Goal: Transaction & Acquisition: Book appointment/travel/reservation

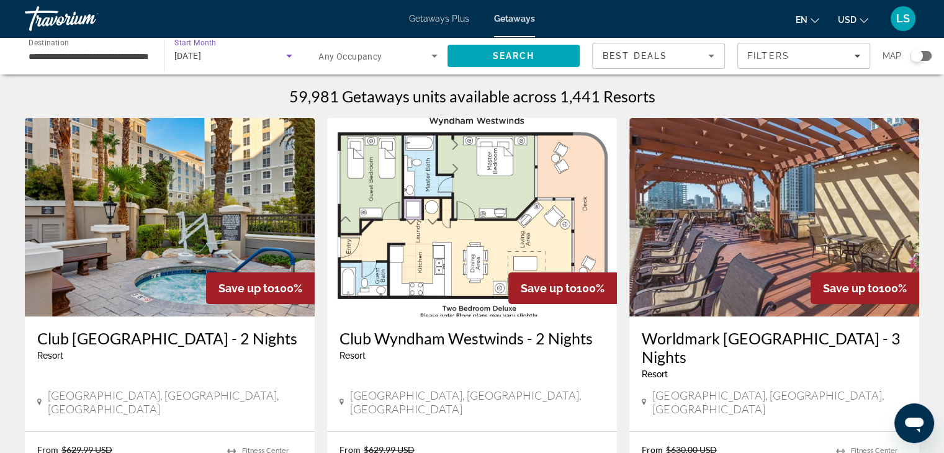
click at [289, 57] on icon "Search widget" at bounding box center [289, 56] width 6 height 3
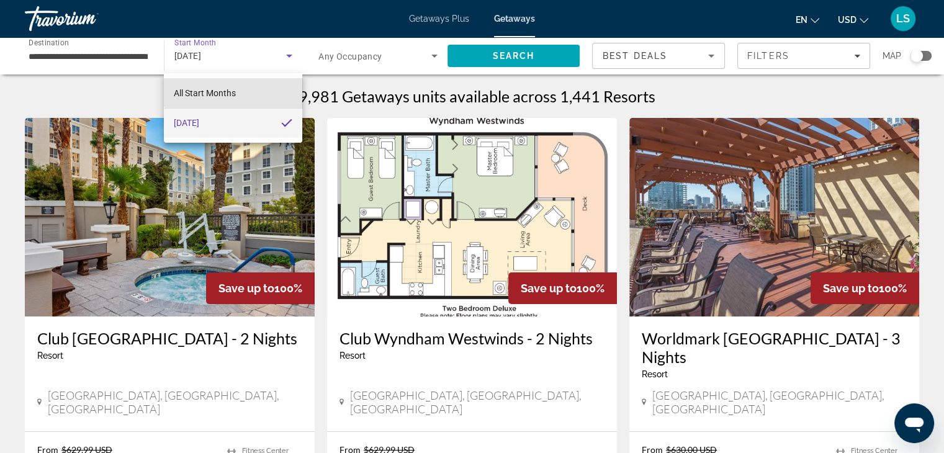
click at [271, 83] on mat-option "All Start Months" at bounding box center [233, 93] width 138 height 30
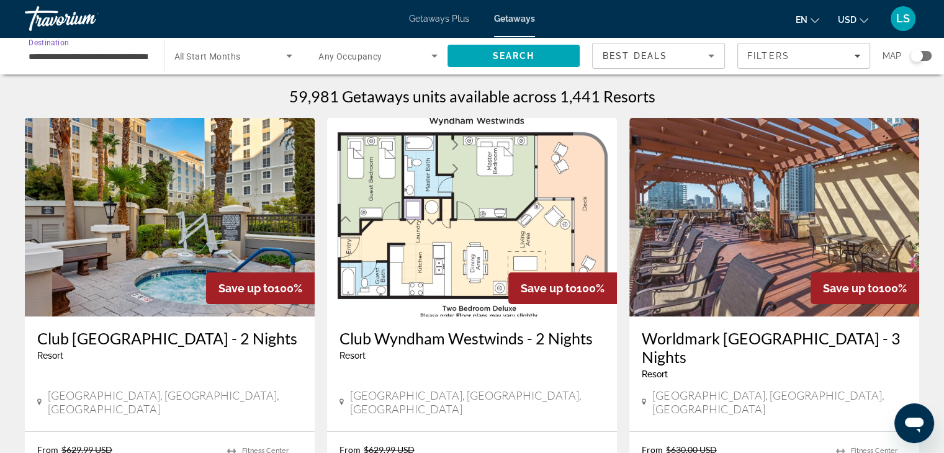
click at [117, 58] on input "**********" at bounding box center [88, 56] width 119 height 15
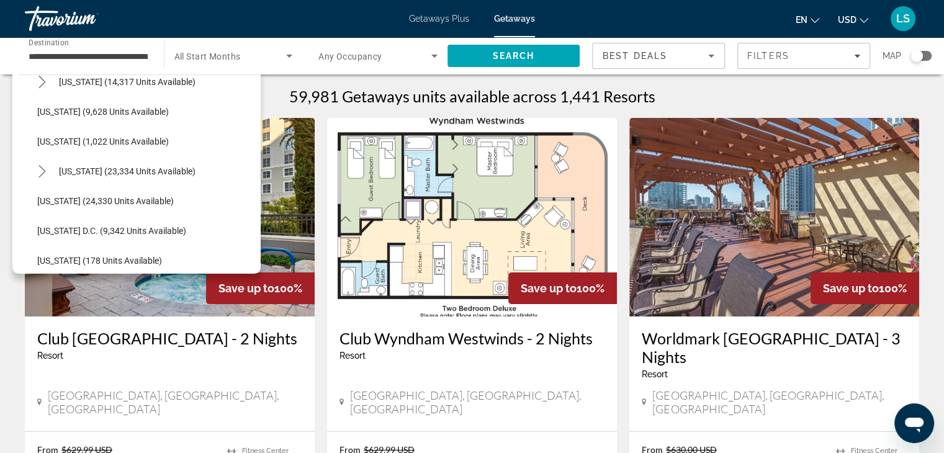
scroll to position [1127, 0]
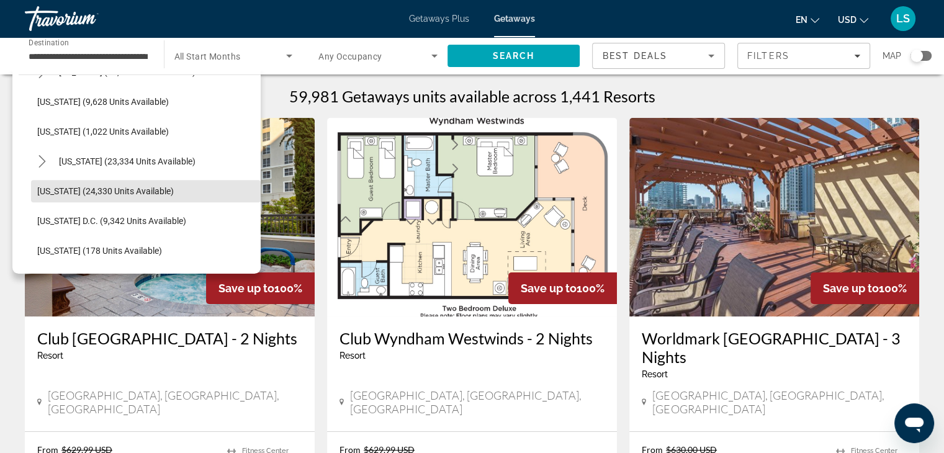
click at [158, 189] on span "[US_STATE] (24,330 units available)" at bounding box center [105, 191] width 137 height 10
type input "**********"
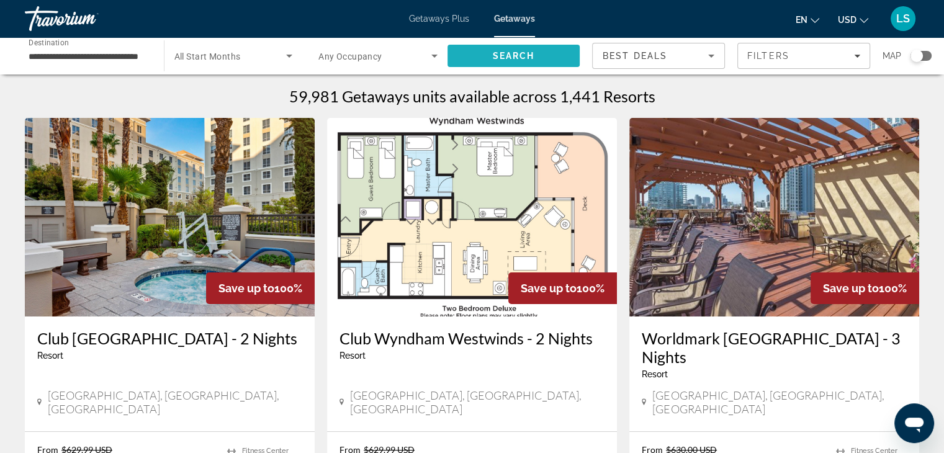
click at [491, 55] on span "Search" at bounding box center [514, 56] width 133 height 30
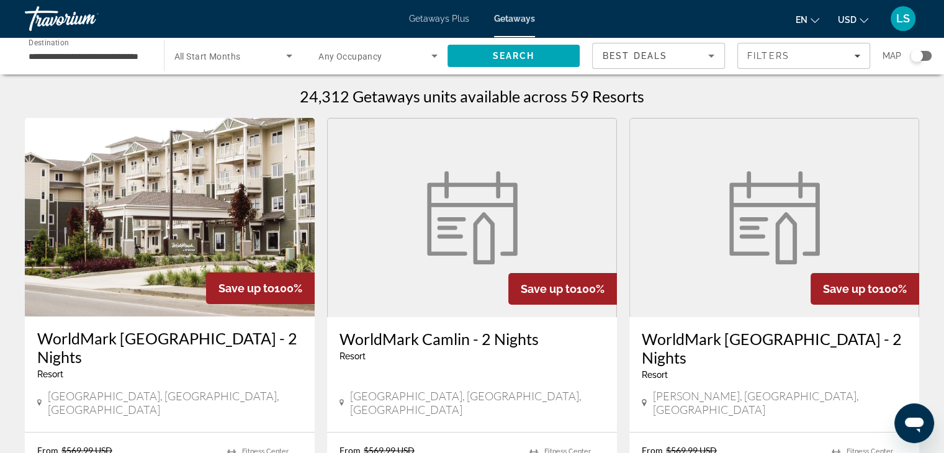
click at [918, 56] on div "Search widget" at bounding box center [917, 56] width 12 height 12
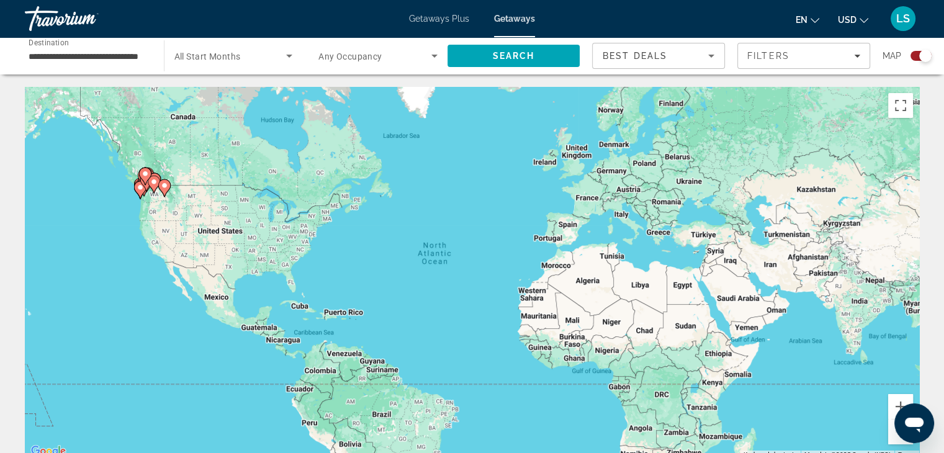
click at [156, 216] on div "To activate drag with keyboard, press Alt + Enter. Once in keyboard drag state,…" at bounding box center [472, 273] width 895 height 373
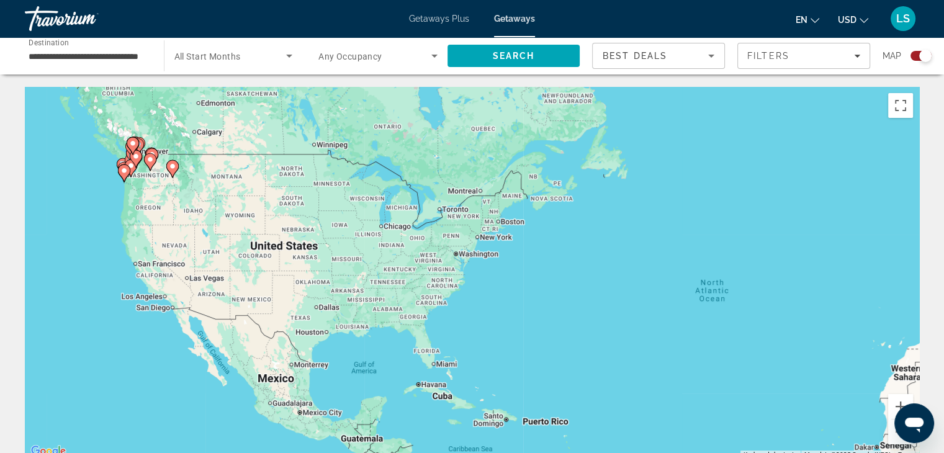
click at [159, 199] on div "To activate drag with keyboard, press Alt + Enter. Once in keyboard drag state,…" at bounding box center [472, 273] width 895 height 373
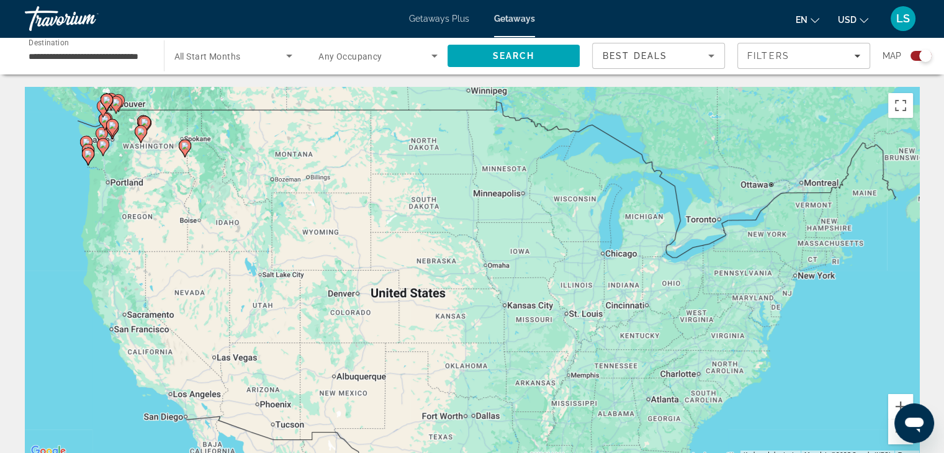
click at [154, 182] on div "To activate drag with keyboard, press Alt + Enter. Once in keyboard drag state,…" at bounding box center [472, 273] width 895 height 373
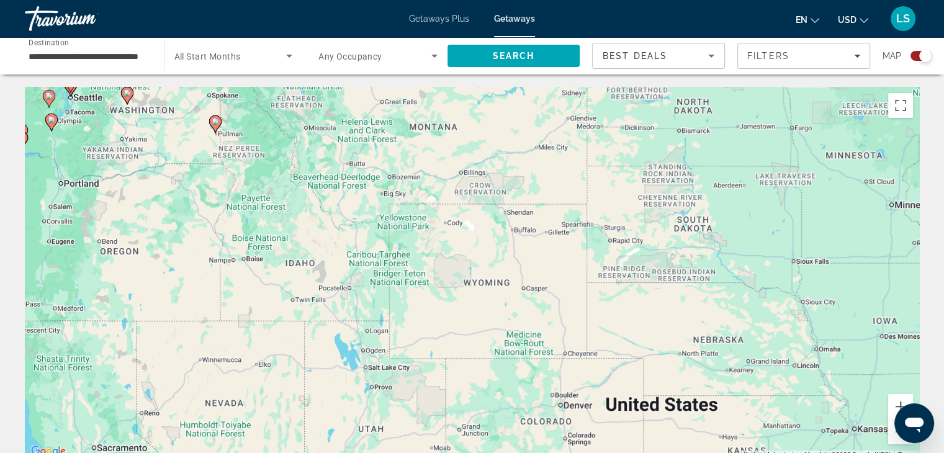
click at [52, 129] on icon "Main content" at bounding box center [50, 122] width 11 height 16
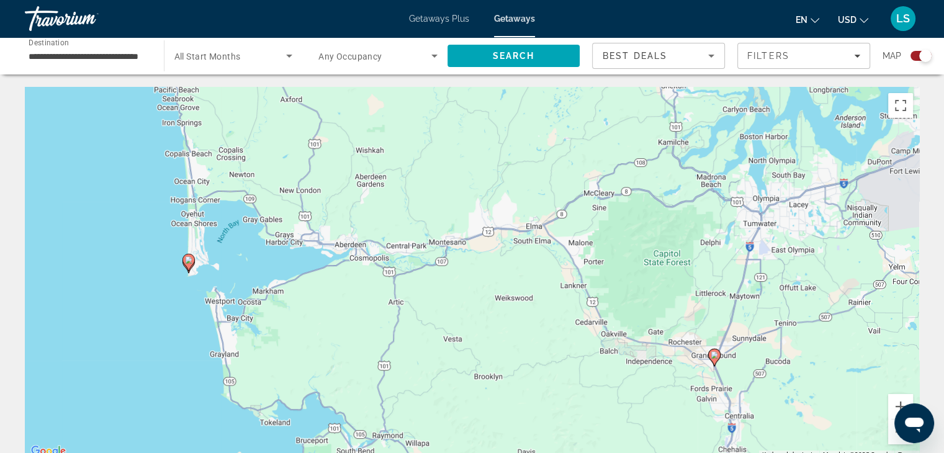
drag, startPoint x: 129, startPoint y: 188, endPoint x: 379, endPoint y: 279, distance: 266.9
click at [379, 279] on div "To activate drag with keyboard, press Alt + Enter. Once in keyboard drag state,…" at bounding box center [472, 273] width 895 height 373
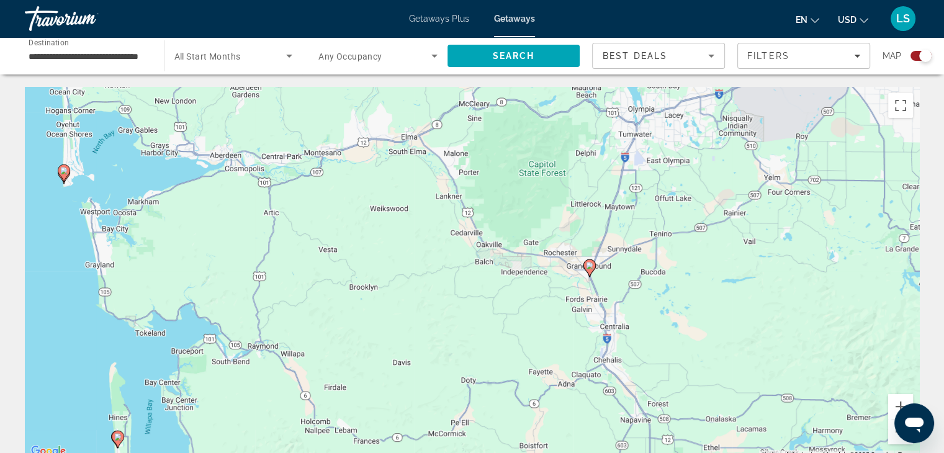
drag, startPoint x: 738, startPoint y: 288, endPoint x: 601, endPoint y: 194, distance: 166.5
click at [601, 194] on div "To activate drag with keyboard, press Alt + Enter. Once in keyboard drag state,…" at bounding box center [472, 273] width 895 height 373
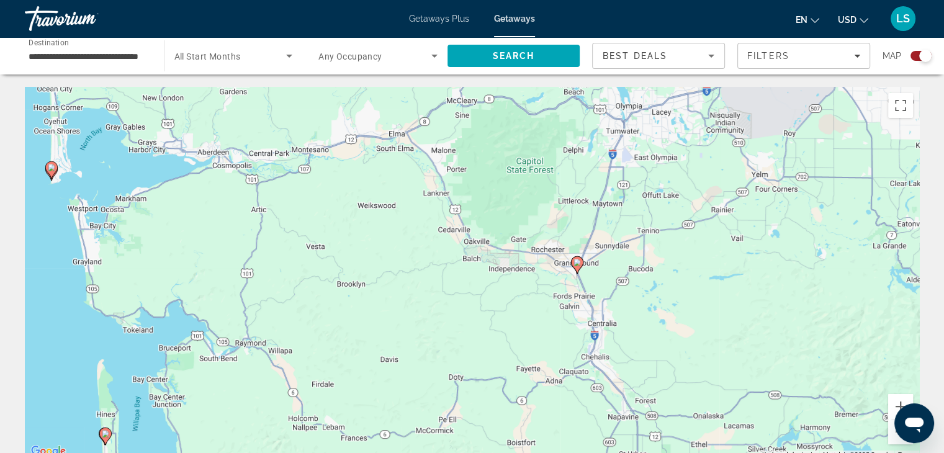
click at [923, 60] on div "Search widget" at bounding box center [926, 56] width 12 height 12
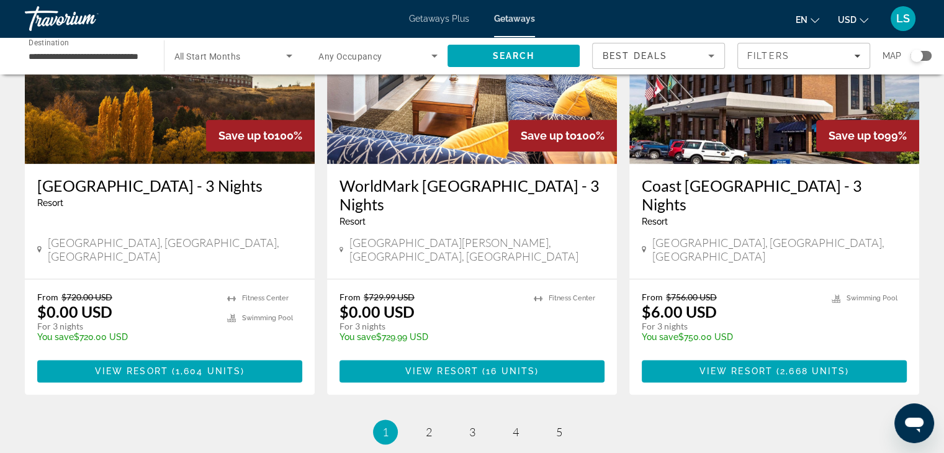
scroll to position [1520, 0]
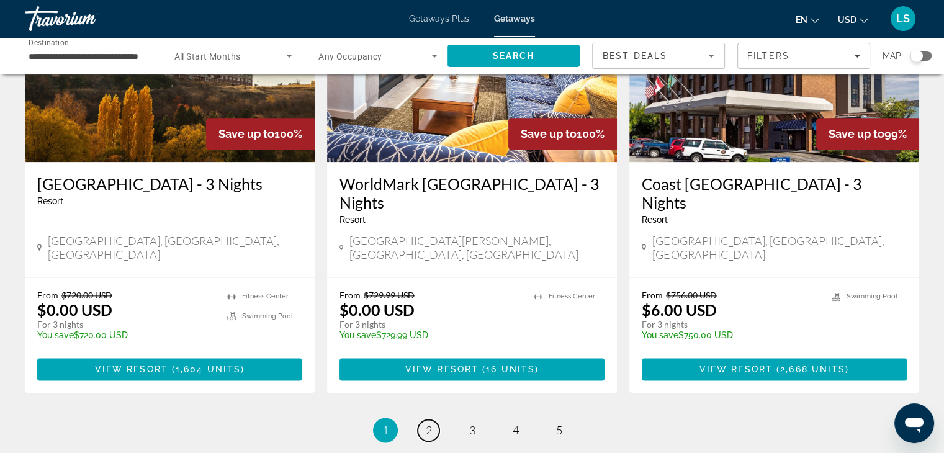
click at [433, 420] on link "page 2" at bounding box center [429, 431] width 22 height 22
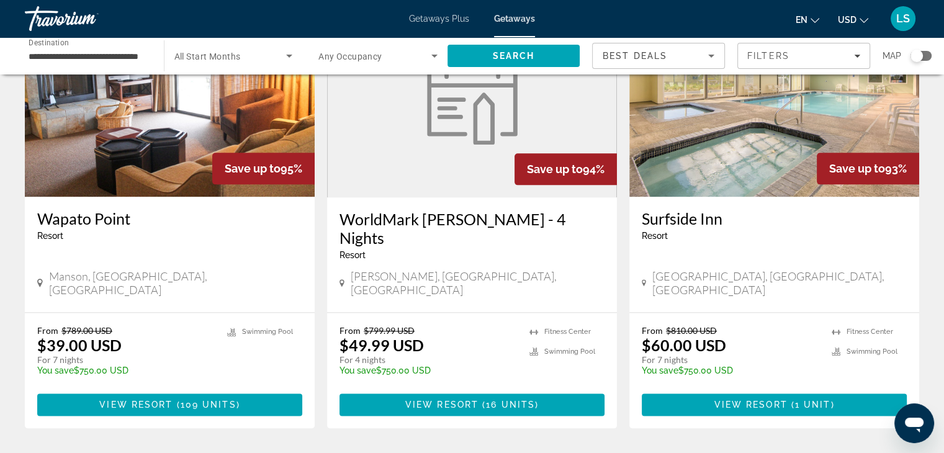
scroll to position [1487, 0]
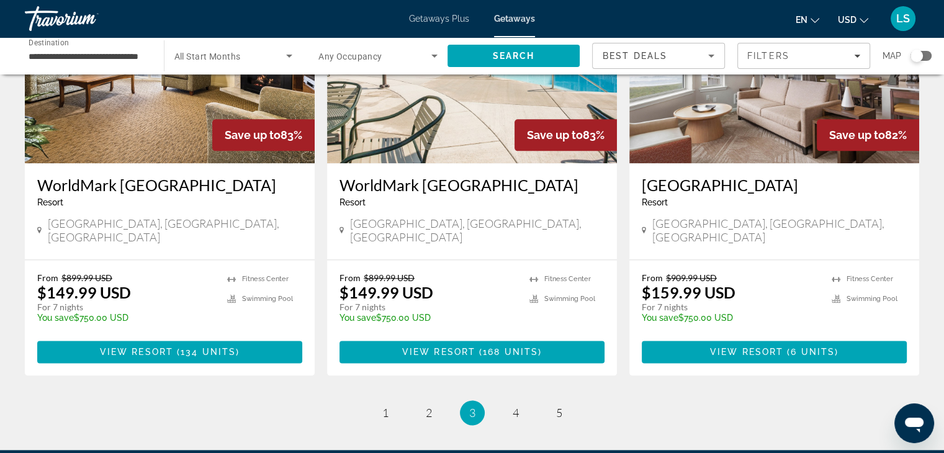
scroll to position [1555, 0]
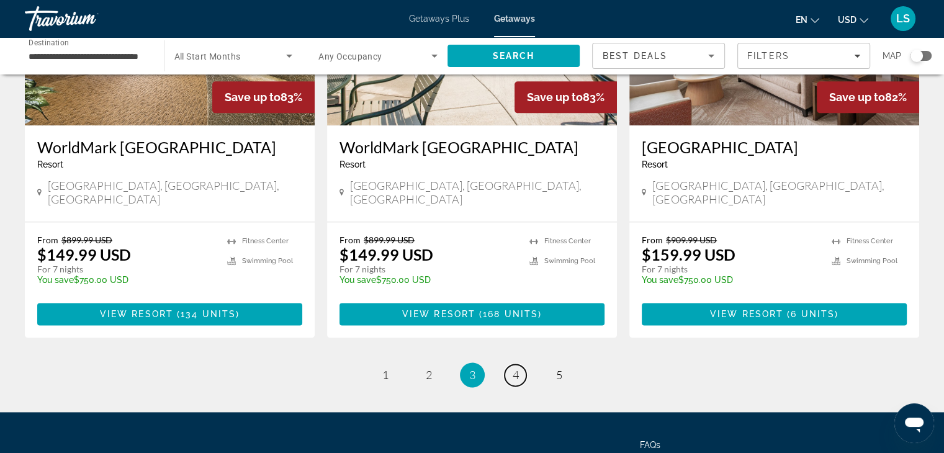
click at [514, 368] on span "4" at bounding box center [516, 375] width 6 height 14
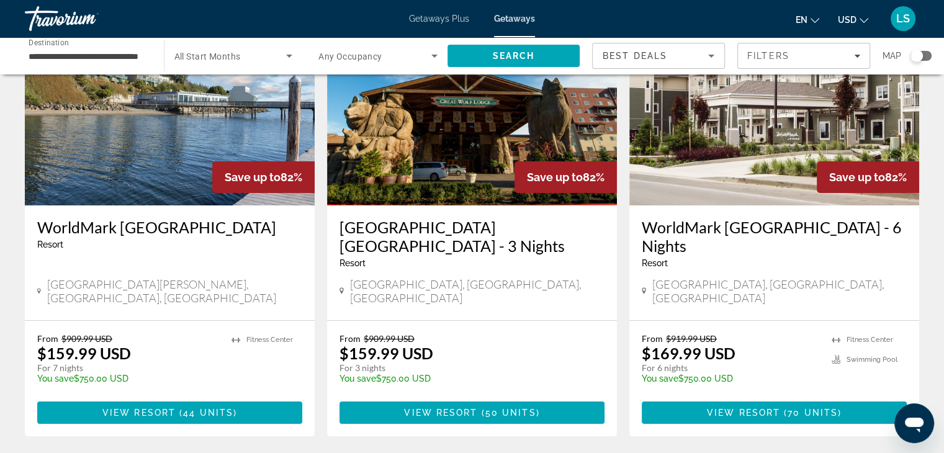
scroll to position [114, 0]
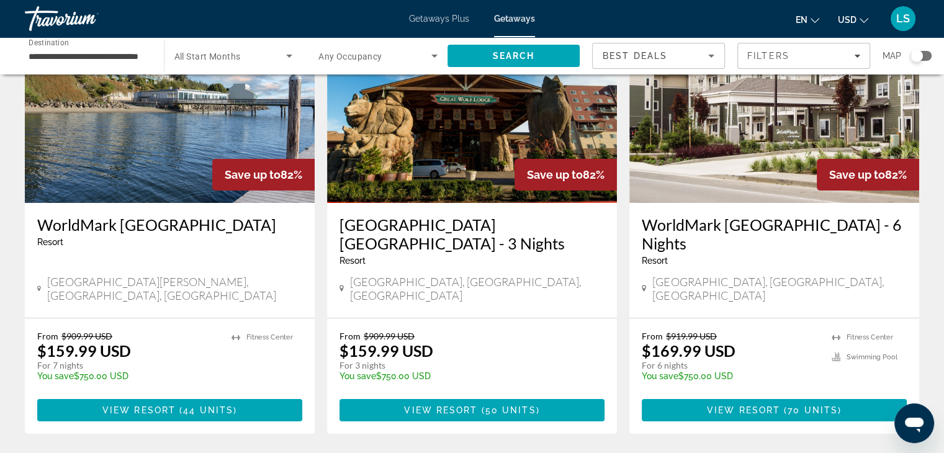
click at [481, 225] on h3 "[GEOGRAPHIC_DATA] [GEOGRAPHIC_DATA] - 3 Nights" at bounding box center [472, 233] width 265 height 37
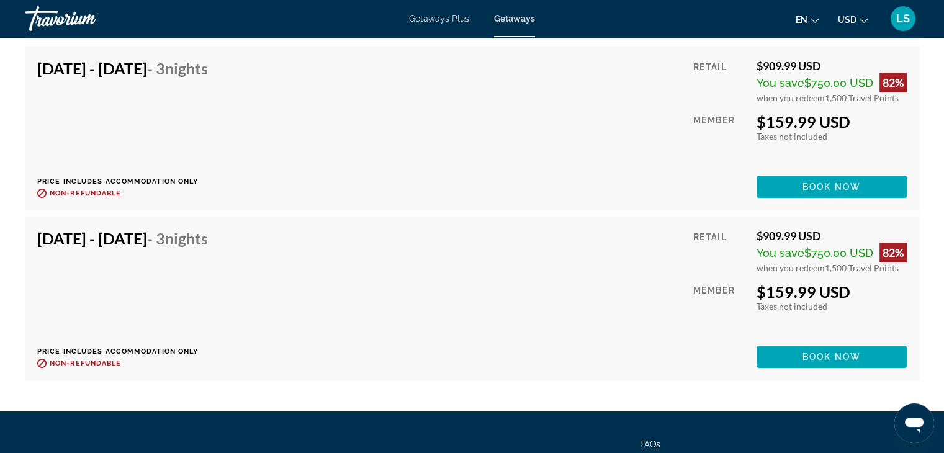
scroll to position [4317, 0]
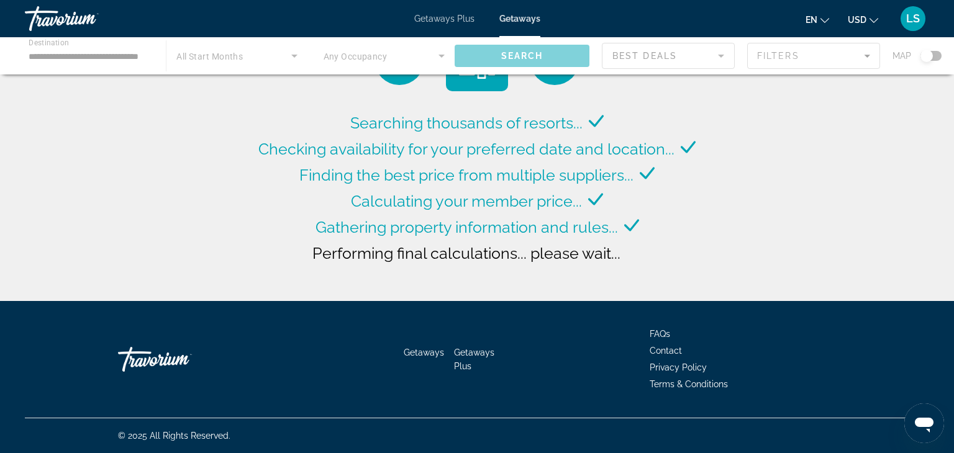
click at [346, 154] on span "Checking availability for your preferred date and location..." at bounding box center [466, 149] width 416 height 19
